Goal: Register for event/course

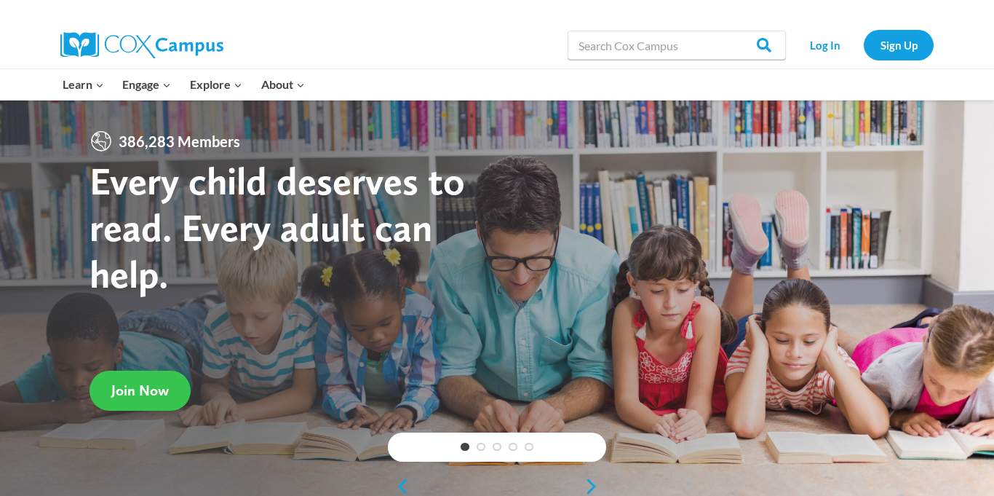
click at [163, 397] on span "Join Now" at bounding box center [139, 389] width 57 height 17
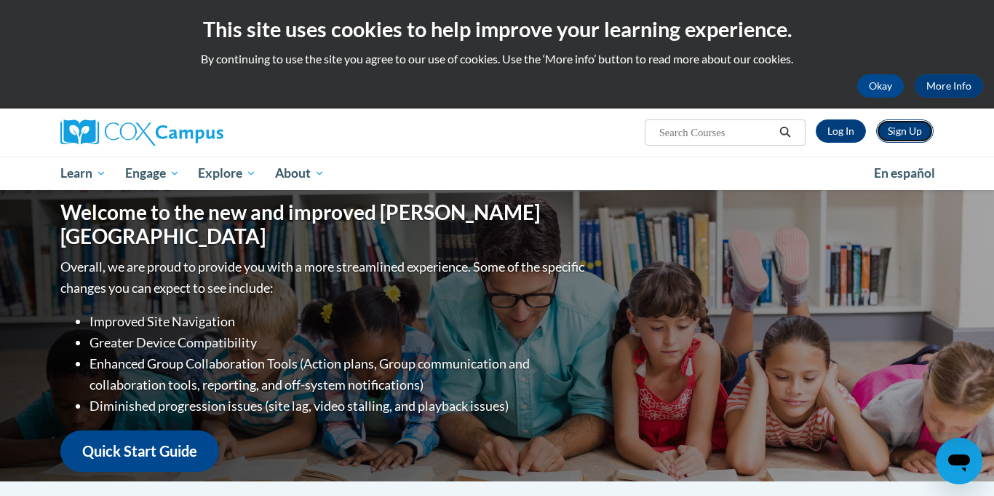
click at [897, 135] on link "Sign Up" at bounding box center [904, 130] width 57 height 23
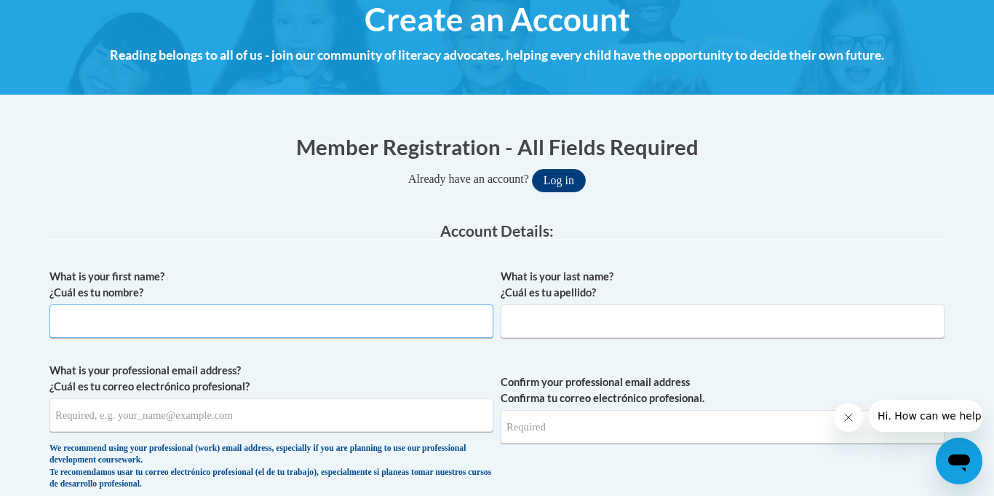
click at [354, 329] on input "What is your first name? ¿Cuál es tu nombre?" at bounding box center [271, 320] width 444 height 33
type input "Jyaira"
type input "Ward-Brown"
click at [234, 423] on input "What is your professional email address? ¿Cuál es tu correo electrónico profesi…" at bounding box center [271, 414] width 444 height 33
type input "jyaira.brown@icloud.com"
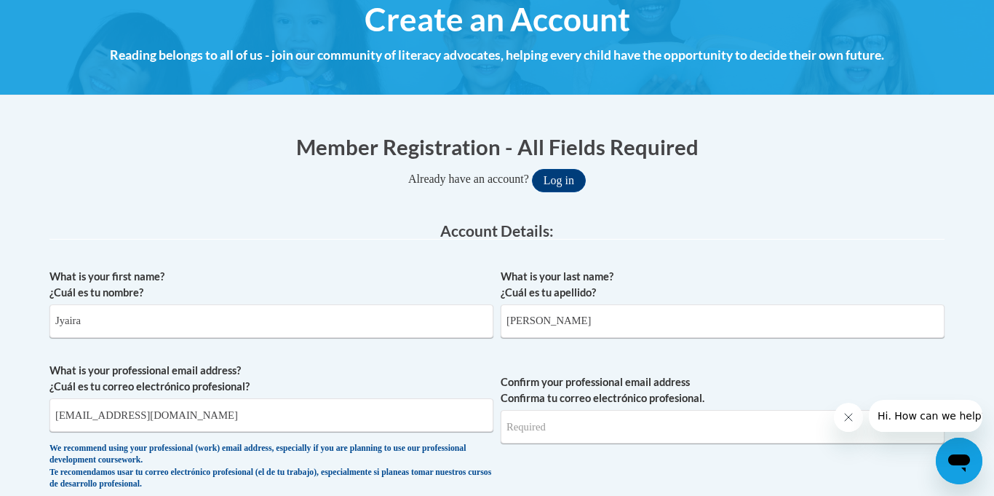
click at [611, 407] on span "Confirm your professional email address Confirma tu correo electrónico profesio…" at bounding box center [723, 429] width 444 height 135
click at [609, 416] on input "Confirm your professional email address Confirma tu correo electrónico profesio…" at bounding box center [723, 426] width 444 height 33
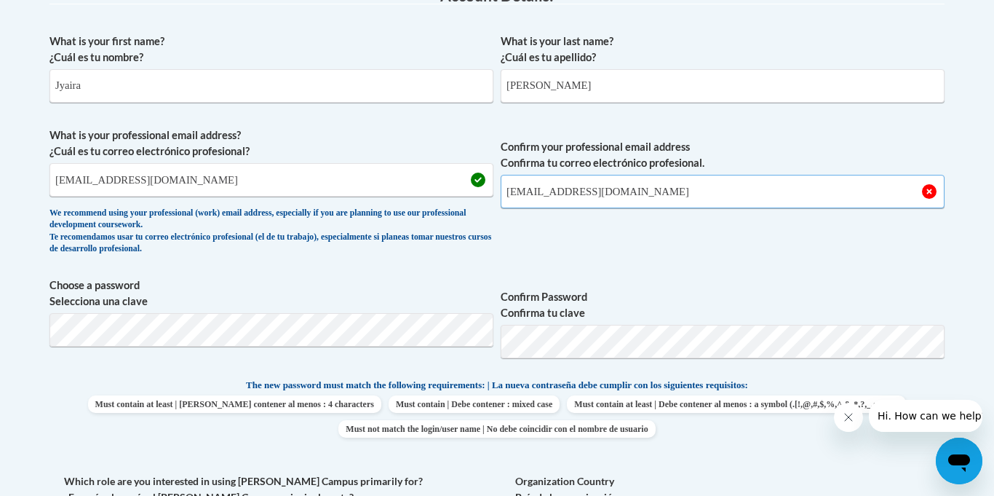
scroll to position [424, 0]
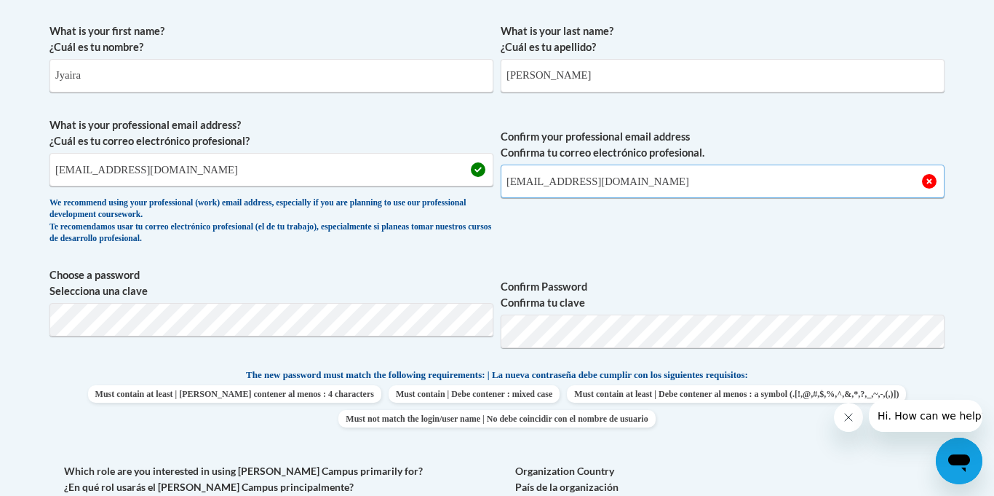
type input "jyaira.brown@icloud.com"
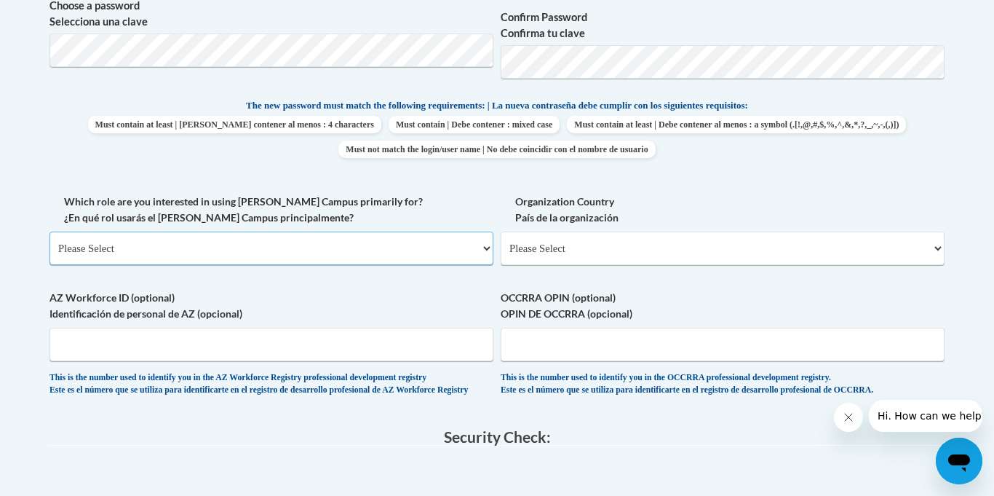
click at [448, 253] on select "Please Select College/University | Colegio/Universidad Community/Nonprofit Part…" at bounding box center [271, 247] width 444 height 33
click at [527, 258] on select "Please Select United States | Estados Unidos Outside of the United States | Fue…" at bounding box center [723, 247] width 444 height 33
select select "ad49bcad-a171-4b2e-b99c-48b446064914"
click at [501, 231] on select "Please Select United States | Estados Unidos Outside of the United States | Fue…" at bounding box center [723, 247] width 444 height 33
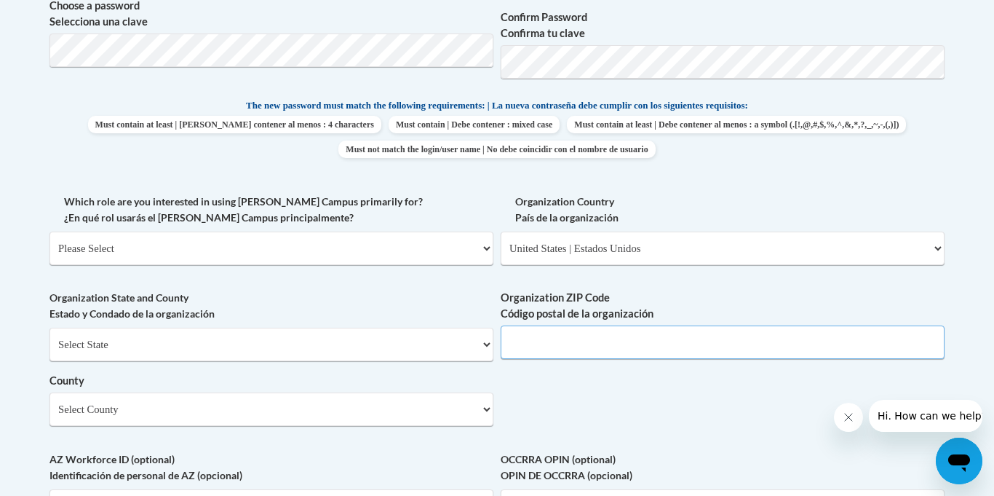
click at [624, 335] on input "Organization ZIP Code Código postal de la organización" at bounding box center [723, 341] width 444 height 33
type input "19713-1460"
click at [397, 258] on select "Please Select College/University | Colegio/Universidad Community/Nonprofit Part…" at bounding box center [271, 247] width 444 height 33
select select "5a18ea06-2b54-4451-96f2-d152daf9eac5"
click at [49, 231] on select "Please Select College/University | Colegio/Universidad Community/Nonprofit Part…" at bounding box center [271, 247] width 444 height 33
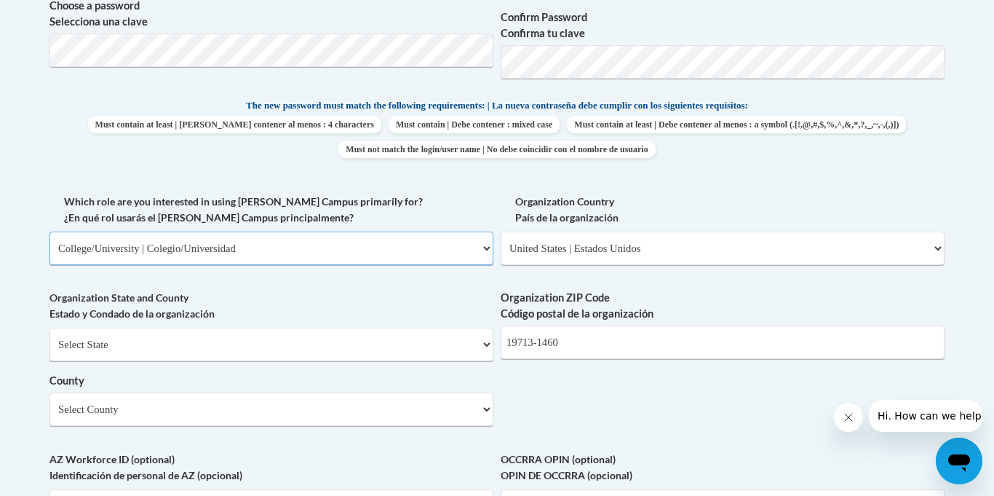
select select "null"
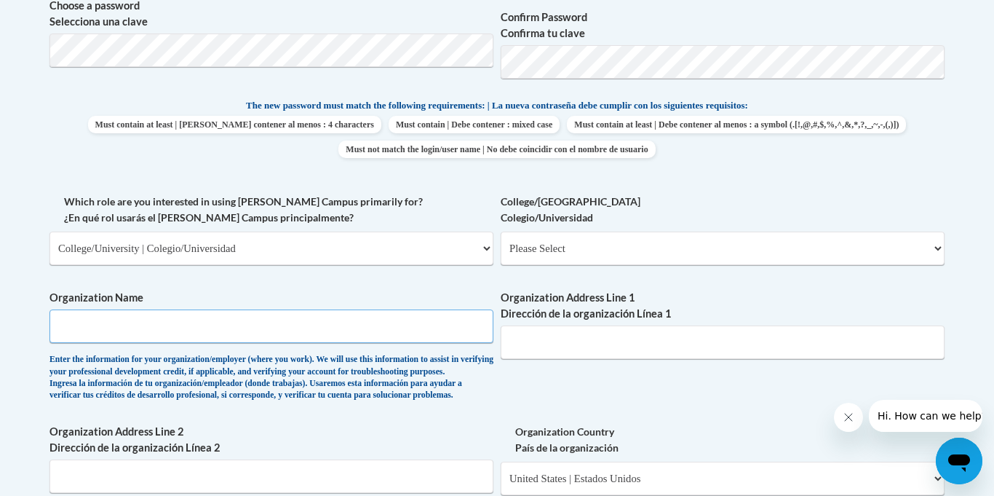
click at [375, 316] on input "Organization Name" at bounding box center [271, 325] width 444 height 33
type input "Lynette Boob"
type input "2575 Glasgow ave"
select select "Delaware"
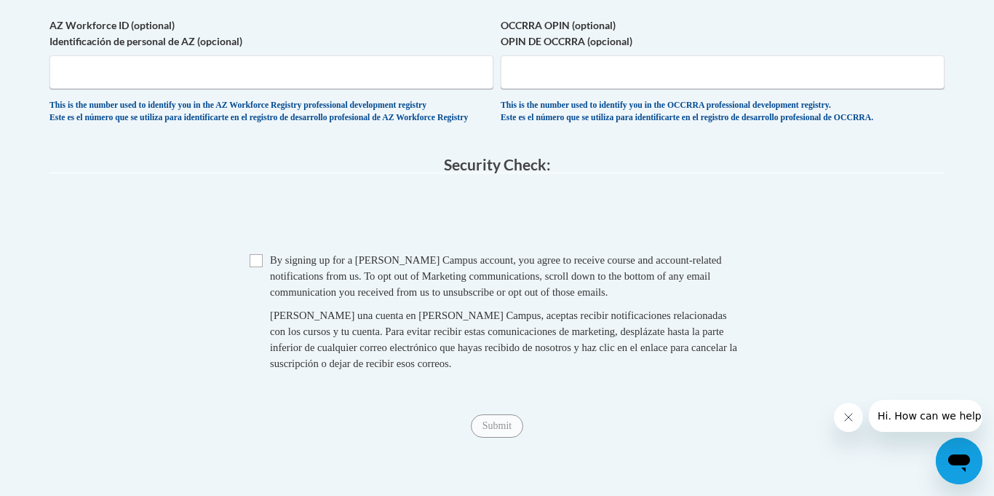
scroll to position [1358, 0]
click at [249, 291] on div "Checkbox By signing up for a Cox Campus account, you agree to receive course an…" at bounding box center [496, 317] width 895 height 134
click at [254, 266] on input "Checkbox" at bounding box center [256, 259] width 13 height 13
checkbox input "true"
click at [494, 436] on input "Submit" at bounding box center [497, 424] width 52 height 23
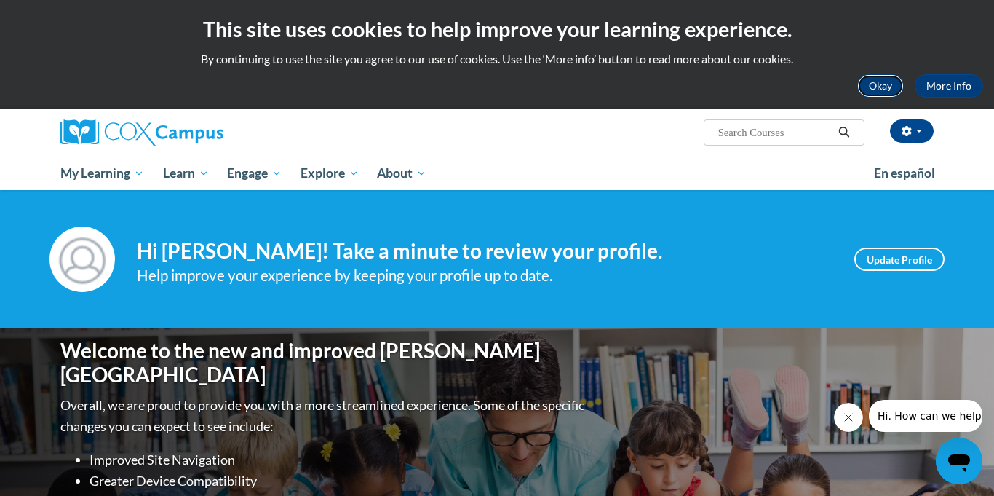
click at [895, 79] on button "Okay" at bounding box center [880, 85] width 47 height 23
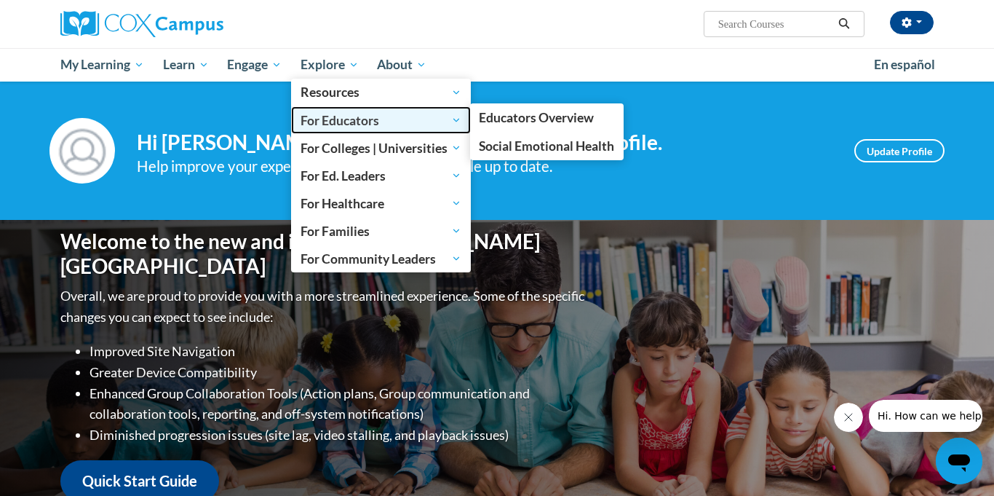
click at [367, 118] on span "For Educators" at bounding box center [381, 119] width 161 height 17
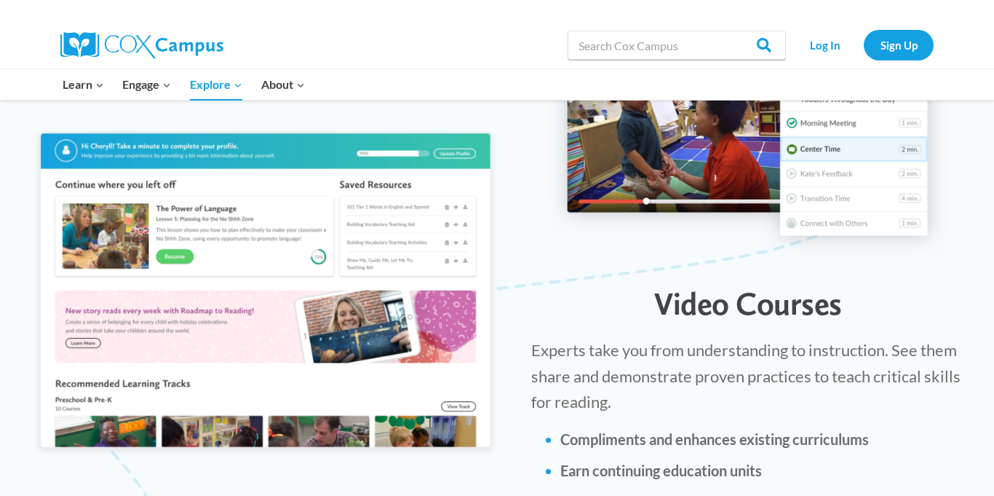
scroll to position [1308, 0]
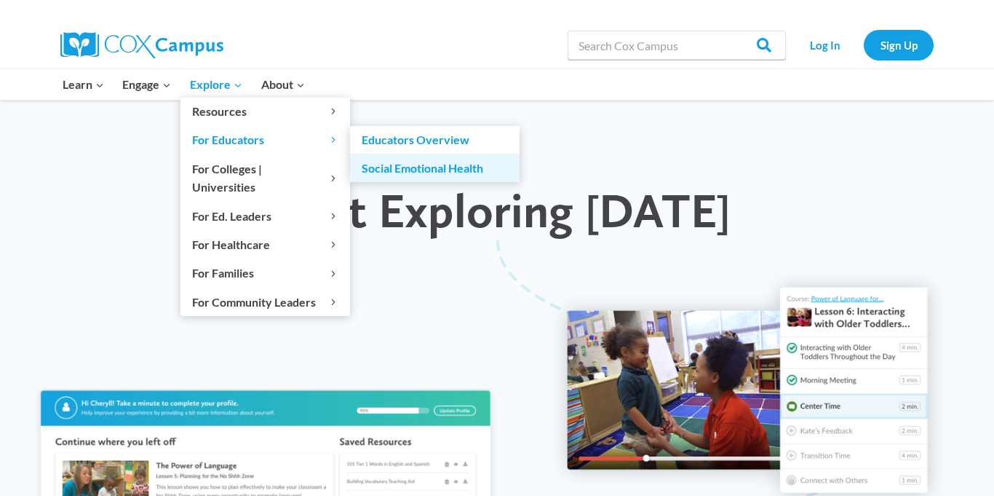
click at [393, 170] on link "Social Emotional Health" at bounding box center [435, 168] width 170 height 28
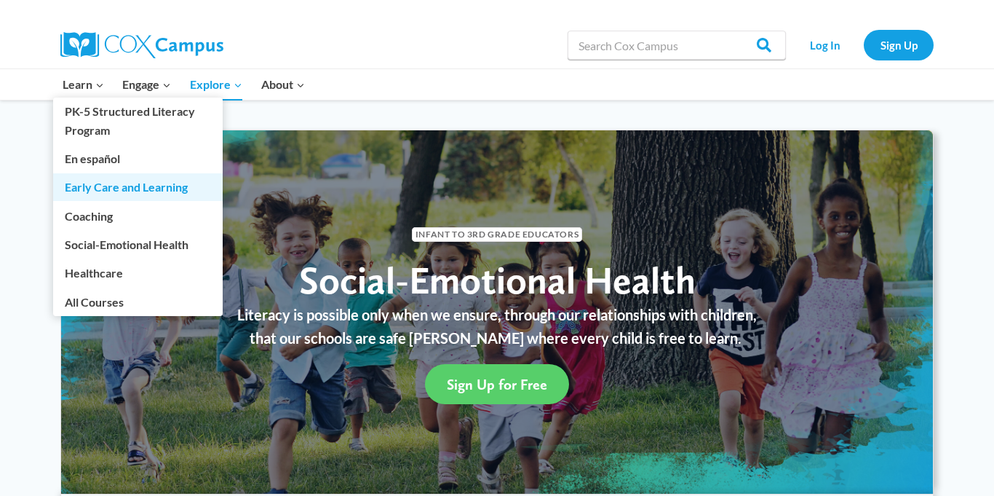
click at [145, 192] on link "Early Care and Learning" at bounding box center [138, 187] width 170 height 28
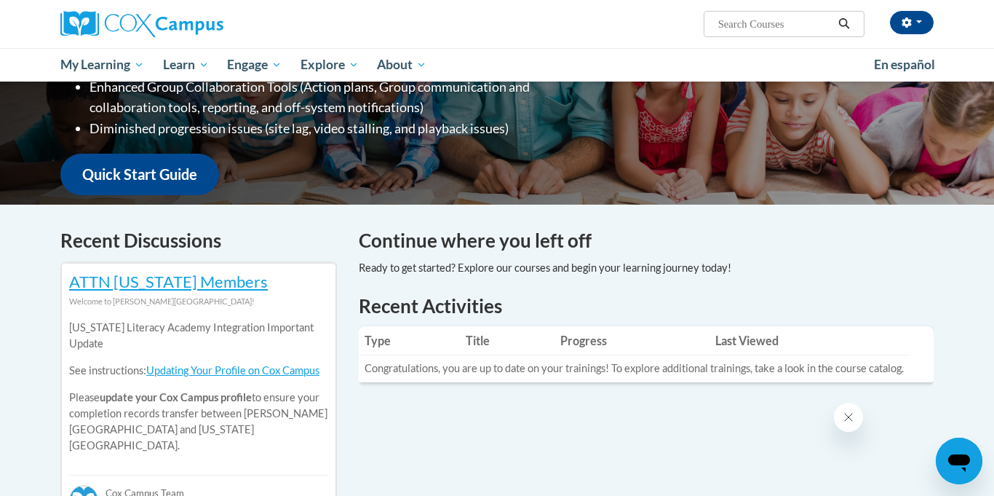
click at [765, 20] on input "Search..." at bounding box center [775, 23] width 116 height 17
type input "classroom ecosystem"
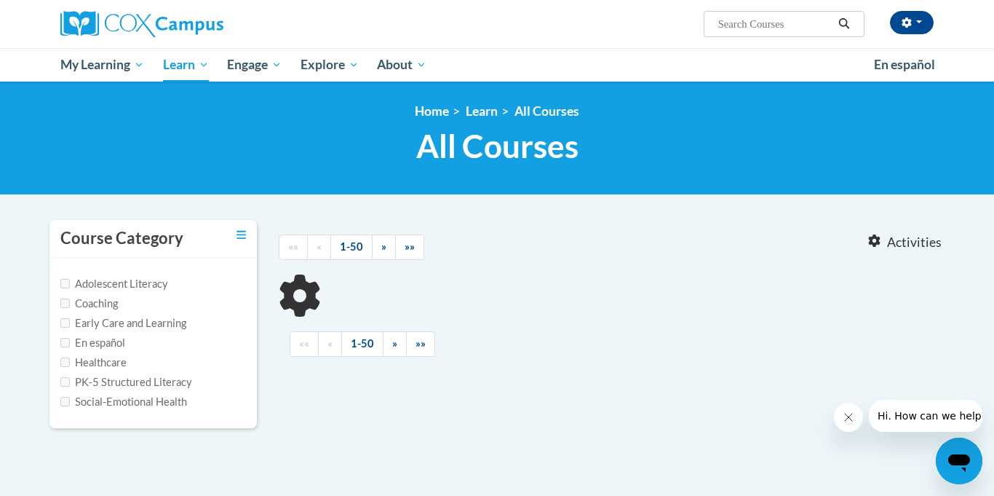
type input "classroom ecosystem"
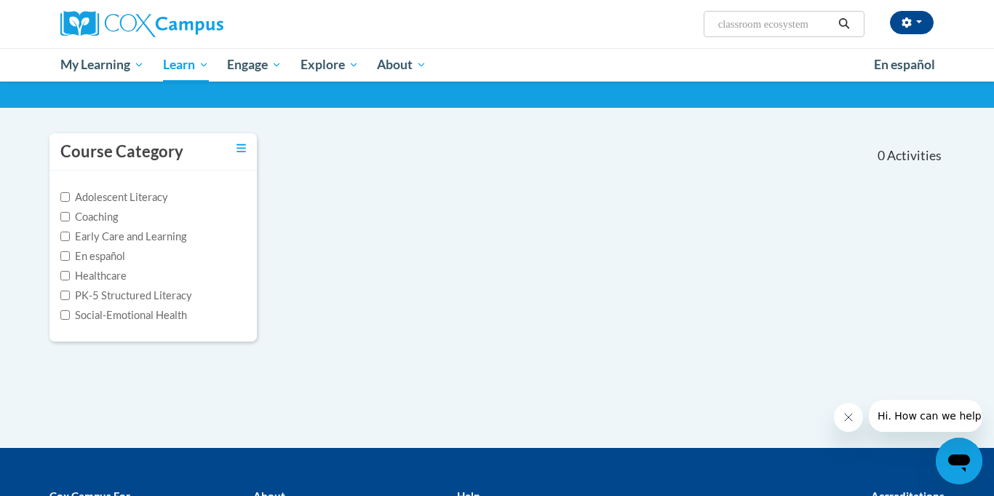
scroll to position [98, 0]
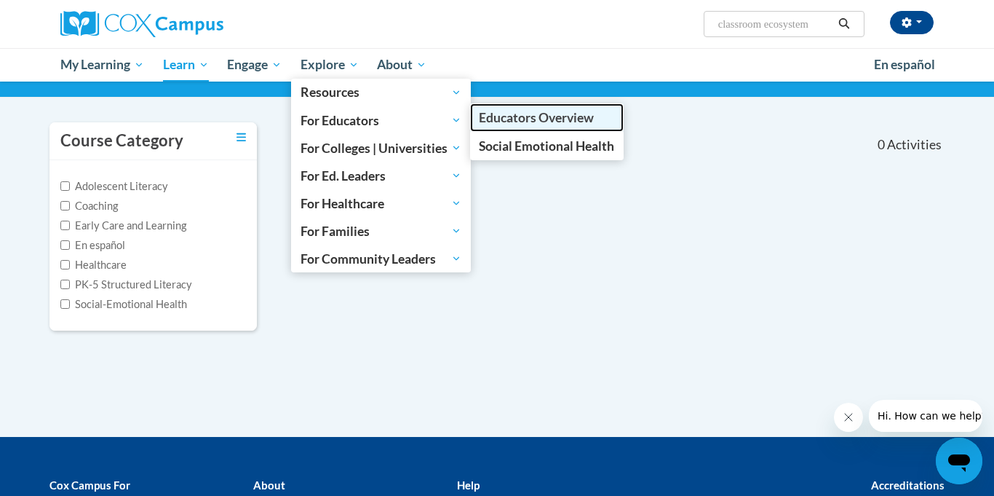
click at [512, 121] on span "Educators Overview" at bounding box center [536, 117] width 115 height 15
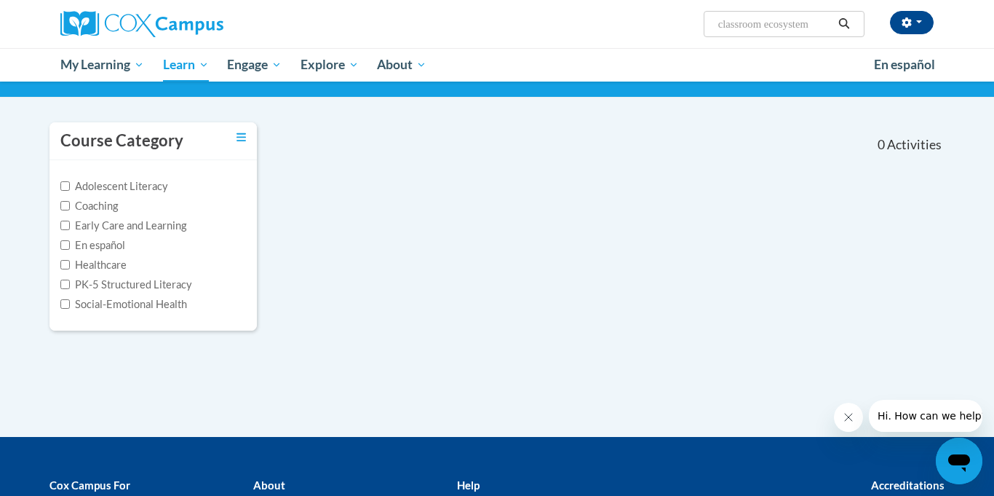
click at [138, 289] on label "PK-5 Structured Literacy" at bounding box center [126, 285] width 132 height 16
click at [70, 289] on input "PK-5 Structured Literacy" at bounding box center [64, 283] width 9 height 9
checkbox input "true"
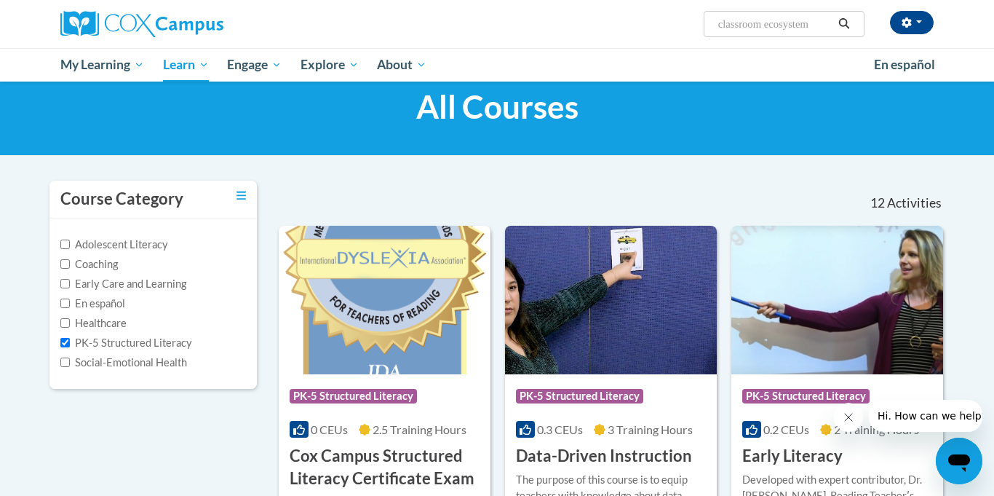
scroll to position [41, 0]
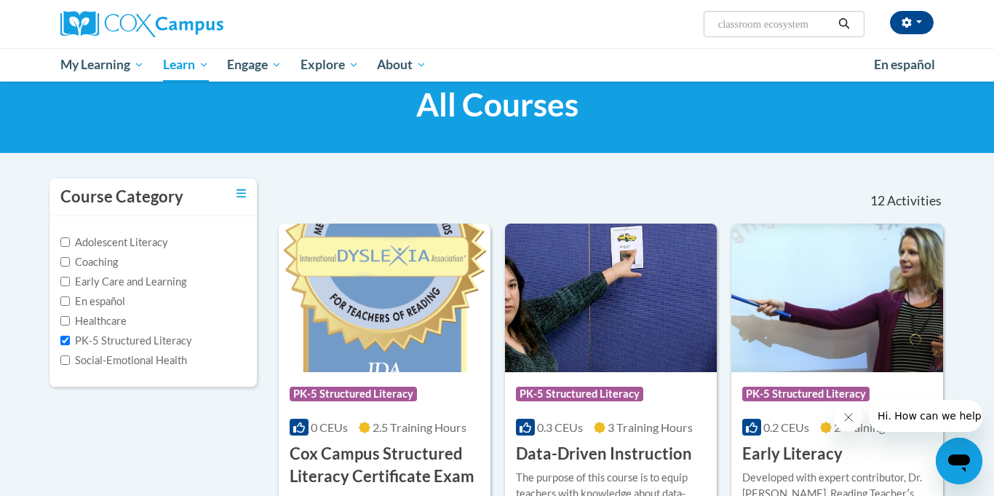
click at [75, 242] on label "Adolescent Literacy" at bounding box center [114, 242] width 108 height 16
click at [70, 242] on input "Adolescent Literacy" at bounding box center [64, 241] width 9 height 9
checkbox input "true"
click at [69, 340] on input "PK-5 Structured Literacy" at bounding box center [64, 339] width 9 height 9
checkbox input "false"
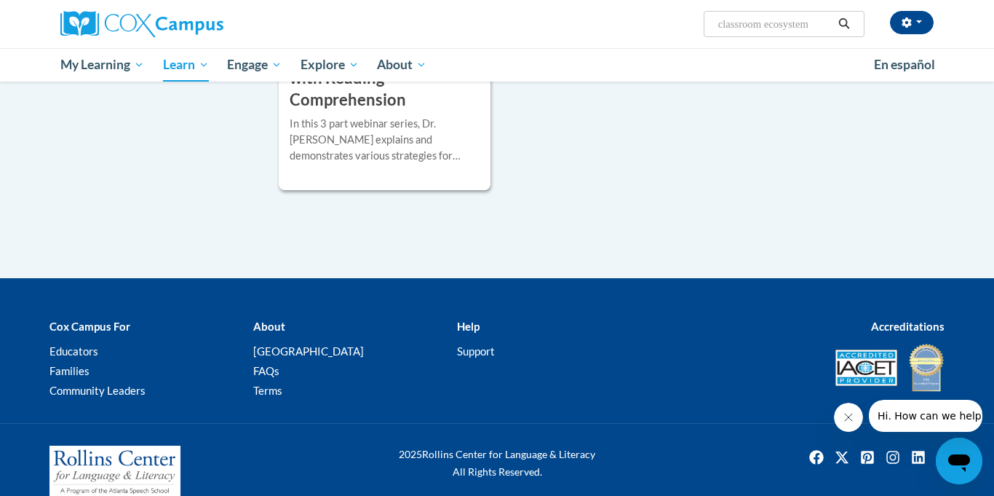
scroll to position [0, 0]
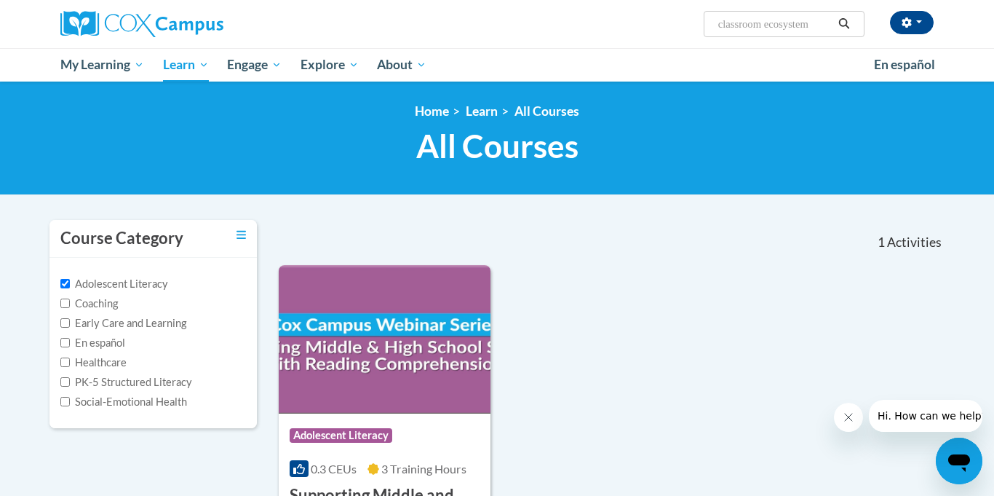
click at [73, 285] on label "Adolescent Literacy" at bounding box center [114, 284] width 108 height 16
click at [70, 285] on input "Adolescent Literacy" at bounding box center [64, 283] width 9 height 9
checkbox input "false"
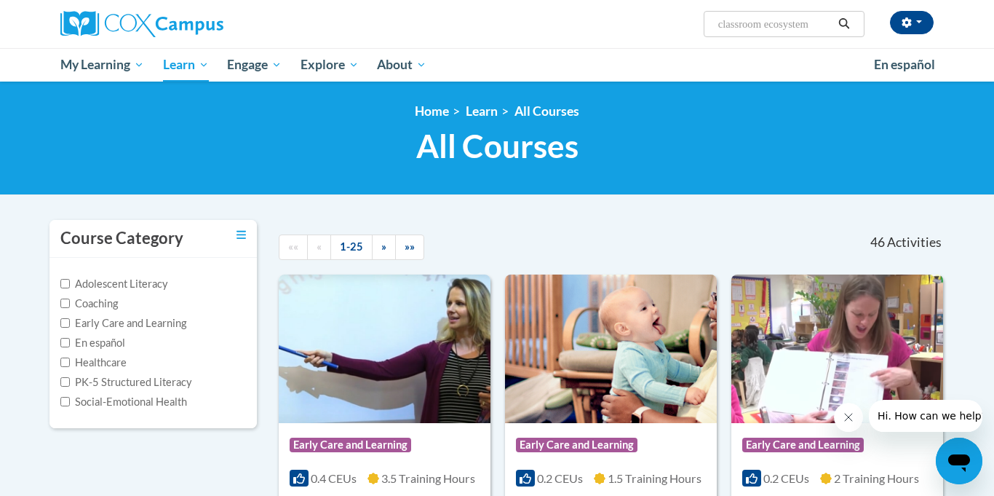
click at [74, 324] on label "Early Care and Learning" at bounding box center [123, 323] width 126 height 16
click at [70, 324] on input "Early Care and Learning" at bounding box center [64, 322] width 9 height 9
checkbox input "true"
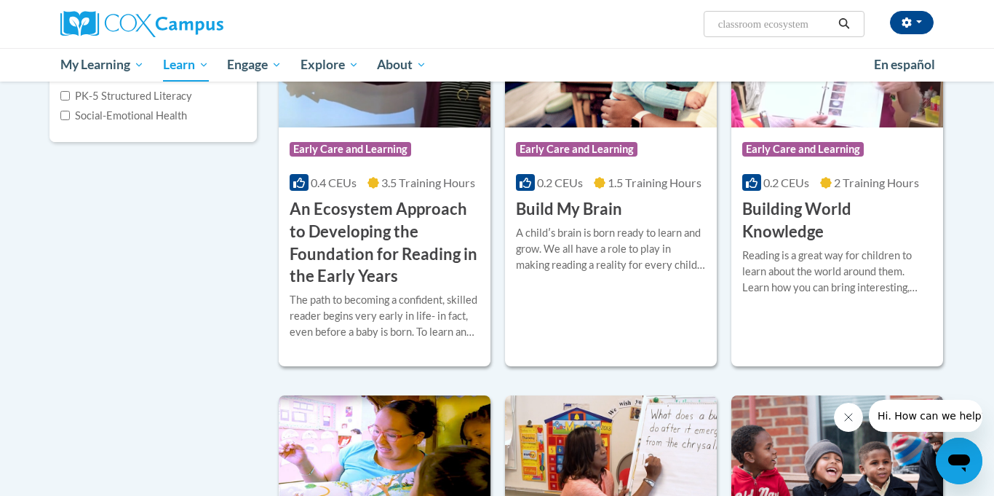
scroll to position [290, 0]
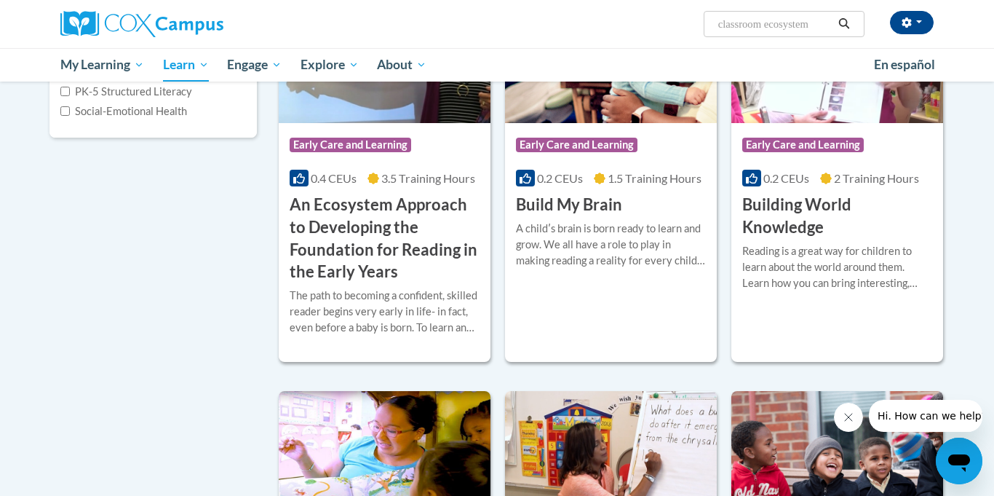
click at [819, 30] on input "classroom ecosystem" at bounding box center [775, 23] width 116 height 17
click at [846, 29] on button "Search" at bounding box center [844, 23] width 22 height 17
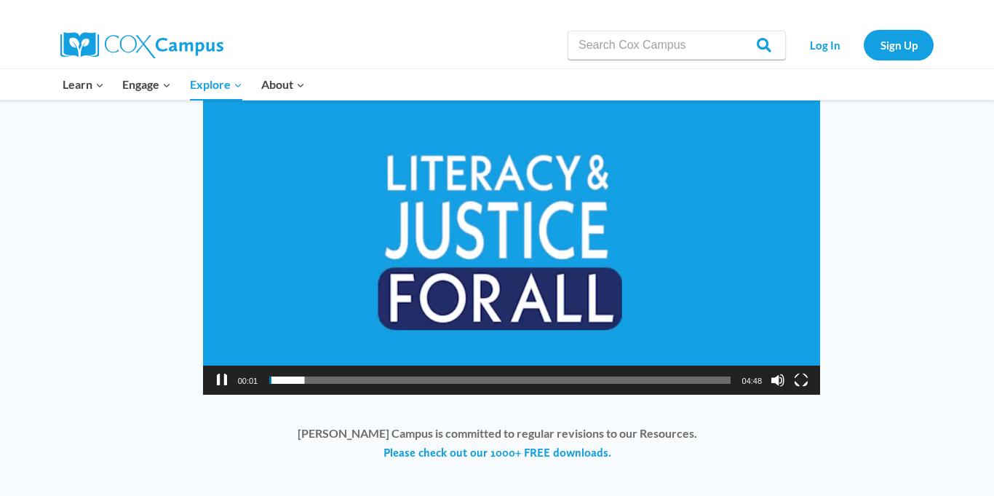
scroll to position [1113, 0]
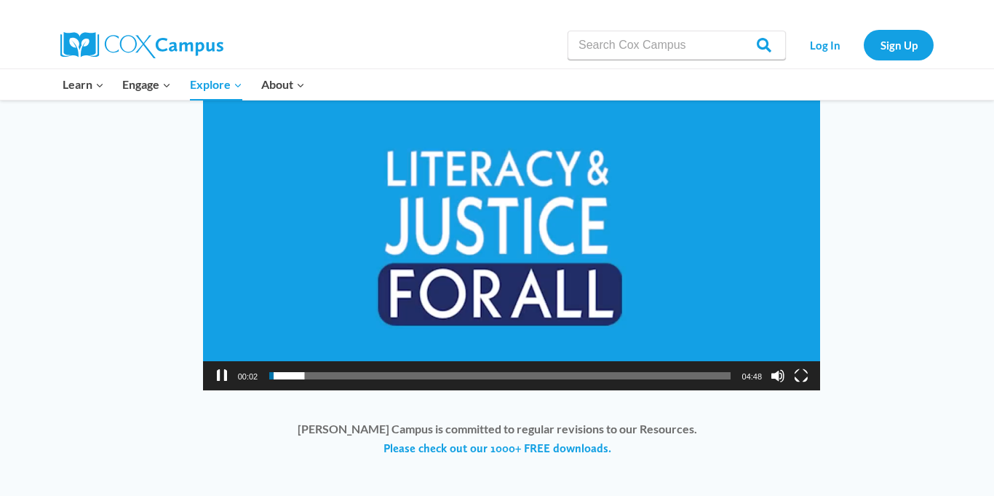
click at [218, 376] on button "Pause" at bounding box center [222, 375] width 15 height 15
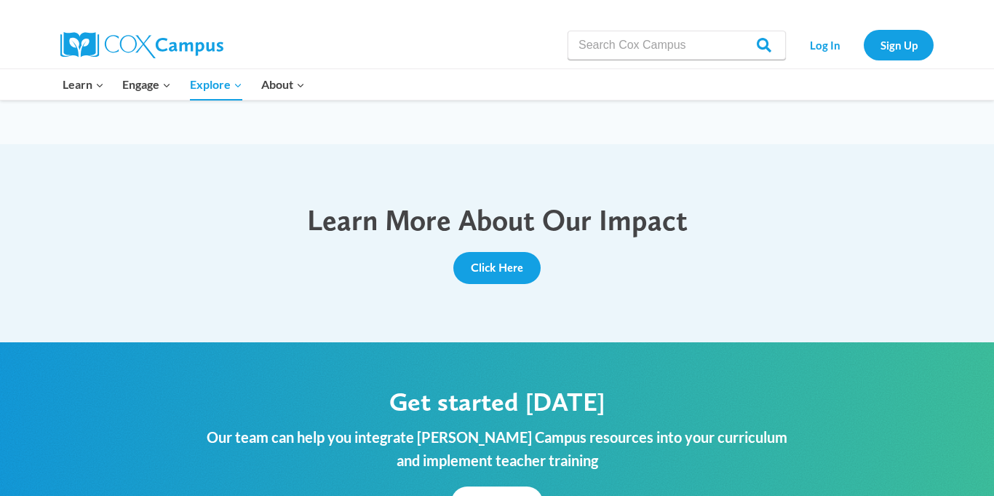
scroll to position [1488, 0]
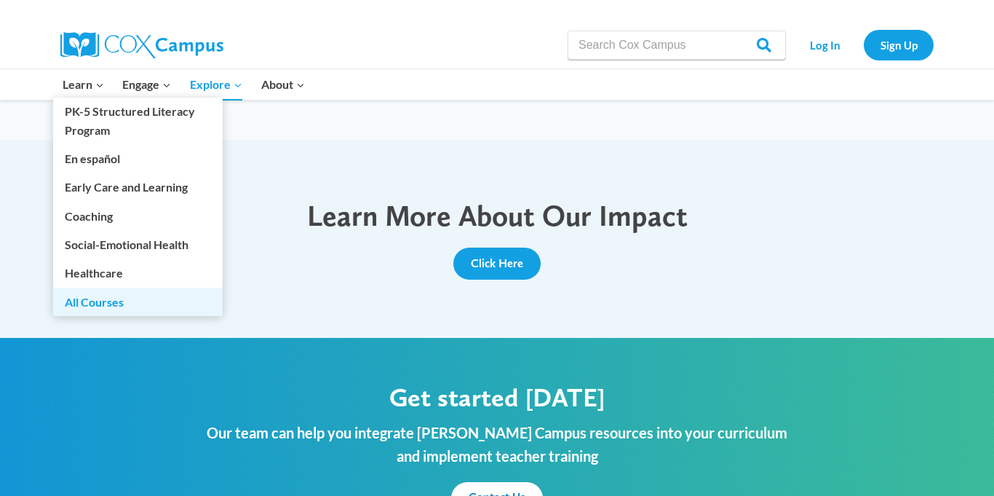
click at [132, 305] on link "All Courses" at bounding box center [138, 301] width 170 height 28
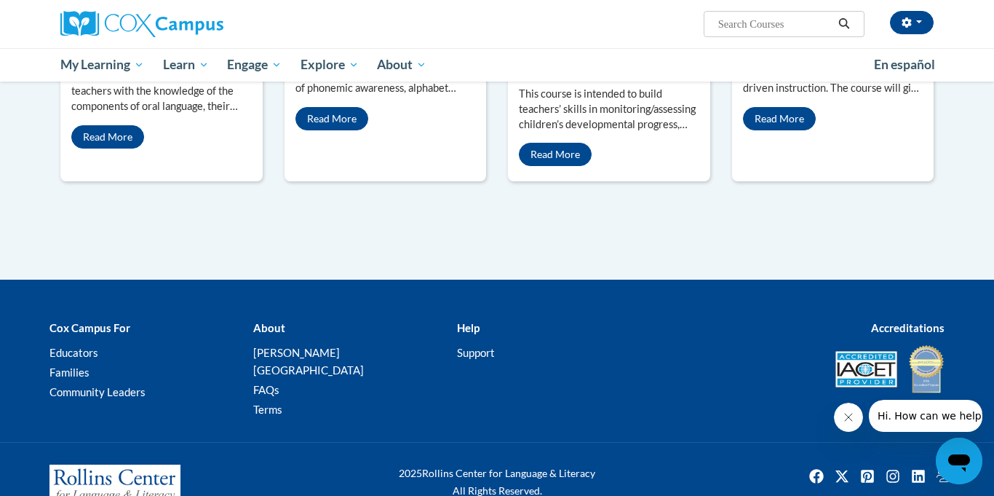
scroll to position [1403, 0]
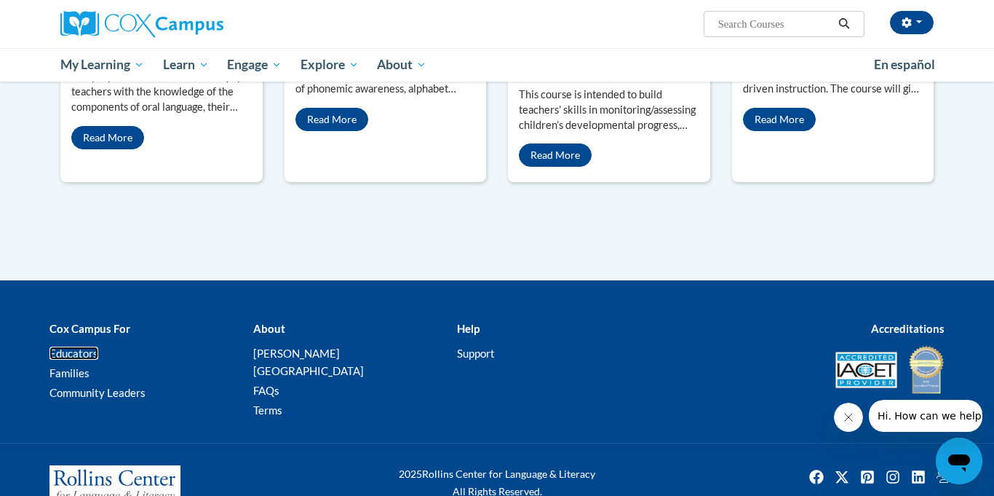
click at [86, 346] on link "Educators" at bounding box center [73, 352] width 49 height 13
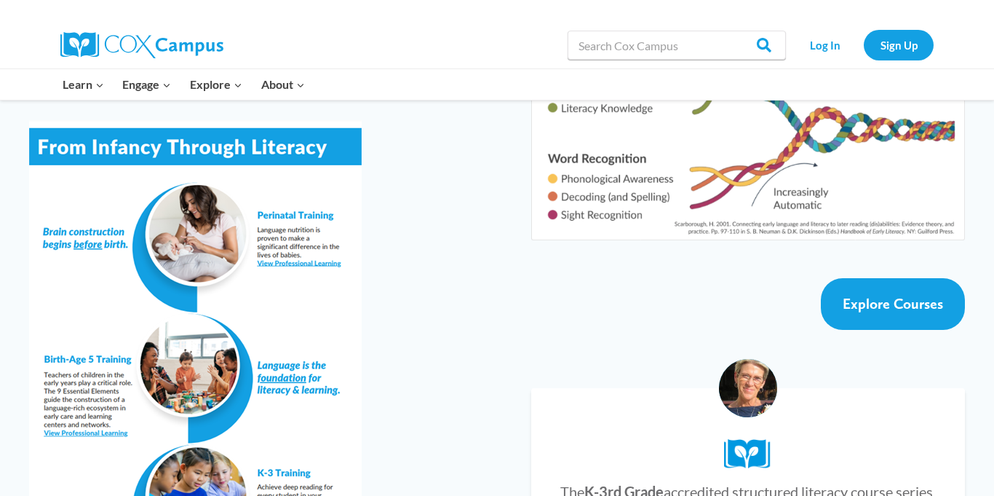
scroll to position [2573, 0]
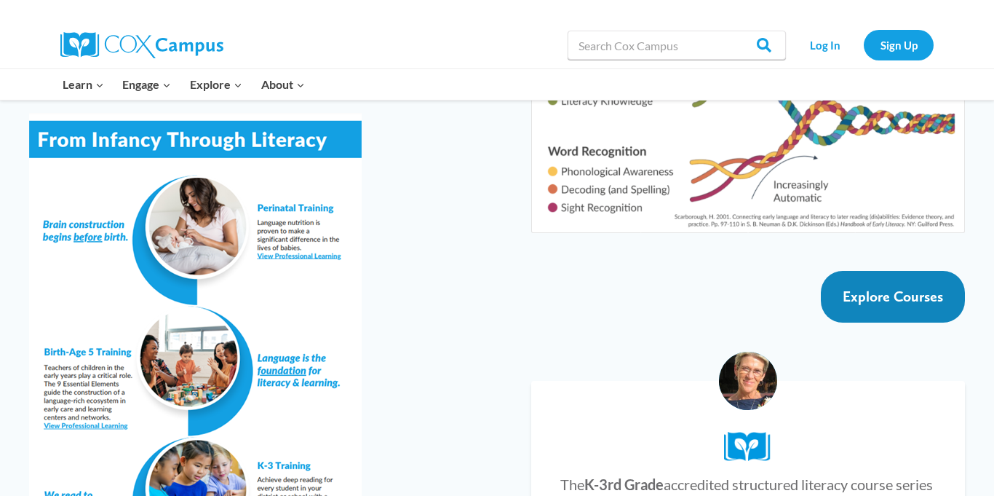
click at [830, 283] on link "Explore Courses" at bounding box center [893, 297] width 144 height 52
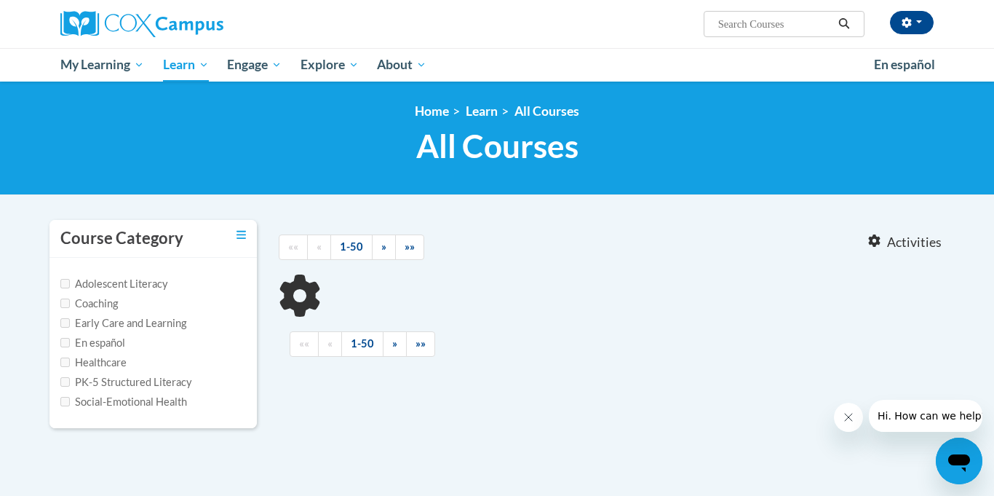
type input "classroom ecosystem"
